Goal: Task Accomplishment & Management: Use online tool/utility

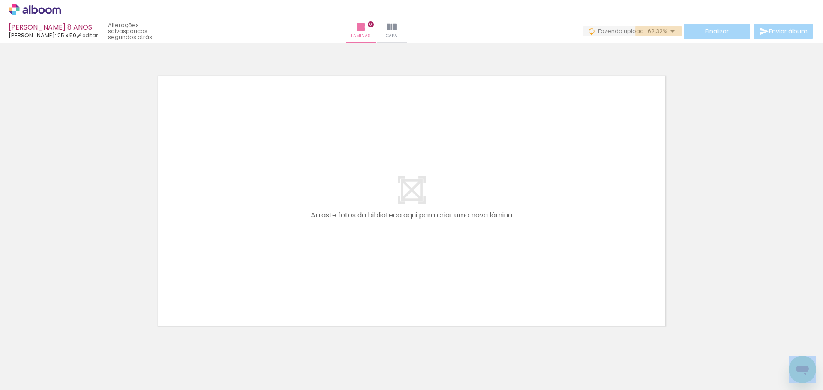
click at [668, 31] on iron-icon at bounding box center [672, 31] width 10 height 10
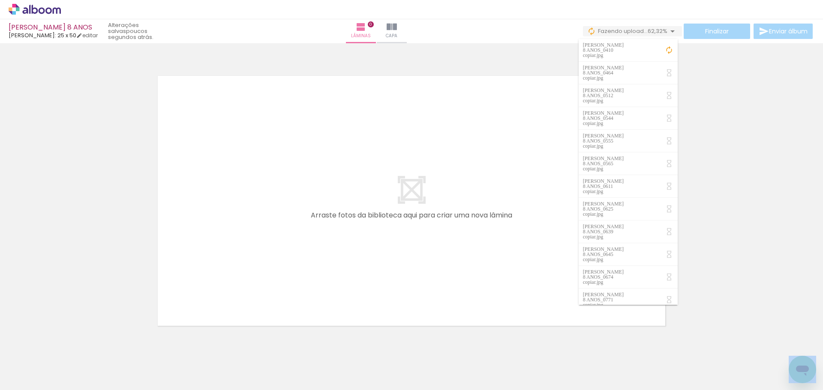
click at [682, 94] on div at bounding box center [411, 190] width 823 height 288
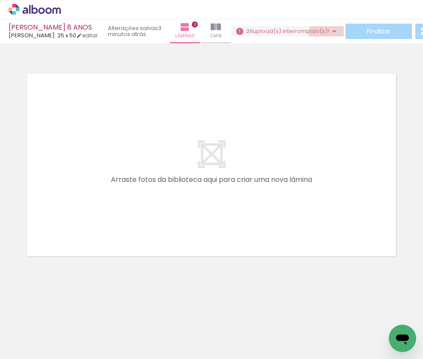
click at [337, 33] on iron-icon at bounding box center [335, 31] width 10 height 10
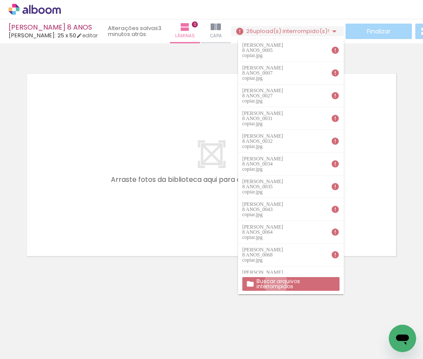
click at [0, 0] on slot "Buscar arquivos interrompidos" at bounding box center [0, 0] width 0 height 0
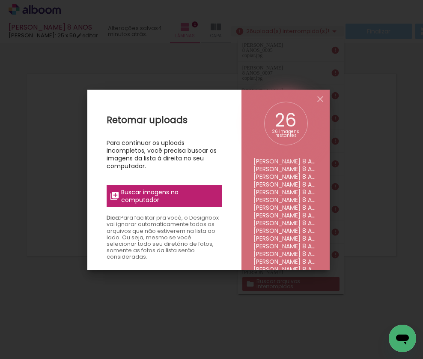
click at [153, 194] on span "Buscar imagens no computador" at bounding box center [169, 195] width 96 height 15
click at [0, 0] on input "file" at bounding box center [0, 0] width 0 height 0
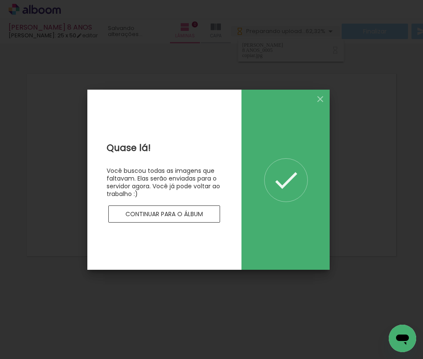
click at [170, 218] on paper-button "Continuar para o álbum" at bounding box center [164, 213] width 112 height 17
